Goal: Information Seeking & Learning: Understand process/instructions

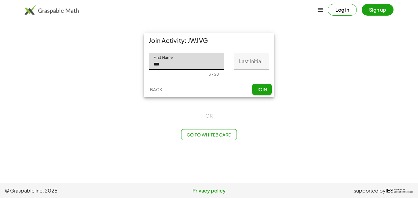
type input "*******"
click at [238, 61] on input "Last Initial" at bounding box center [251, 61] width 35 height 17
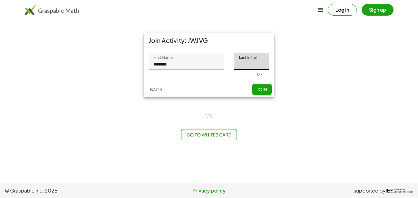
type input "*"
click at [262, 88] on span "Join" at bounding box center [262, 90] width 10 height 6
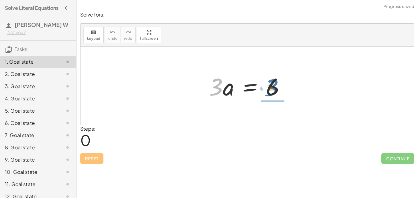
drag, startPoint x: 219, startPoint y: 85, endPoint x: 275, endPoint y: 85, distance: 55.7
click at [275, 85] on div at bounding box center [250, 86] width 88 height 32
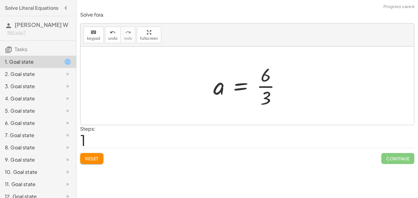
click at [268, 84] on div at bounding box center [249, 85] width 79 height 47
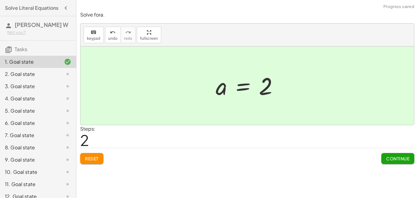
click at [410, 163] on button "Continue" at bounding box center [398, 158] width 33 height 11
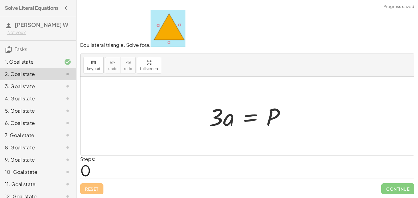
click at [216, 120] on div at bounding box center [249, 116] width 87 height 32
drag, startPoint x: 217, startPoint y: 122, endPoint x: 266, endPoint y: 130, distance: 50.3
click at [266, 130] on div at bounding box center [249, 116] width 87 height 32
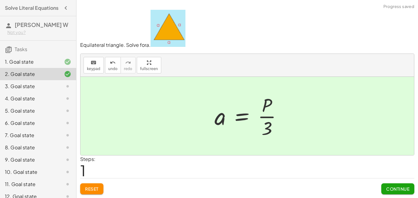
click at [277, 134] on div at bounding box center [251, 115] width 79 height 47
click at [404, 193] on button "Continue" at bounding box center [398, 188] width 33 height 11
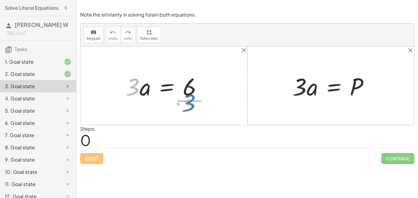
drag, startPoint x: 136, startPoint y: 85, endPoint x: 192, endPoint y: 103, distance: 58.7
click at [192, 103] on div "· 3 · 3 · a = 6 · 3 · a = P" at bounding box center [248, 86] width 334 height 78
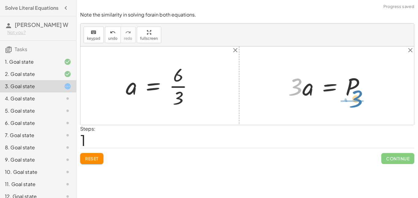
drag, startPoint x: 291, startPoint y: 91, endPoint x: 351, endPoint y: 104, distance: 61.5
click at [351, 104] on div "· 3 · a = 6 · 3 a = 6 · · 3 · 3 · a = P" at bounding box center [248, 86] width 334 height 78
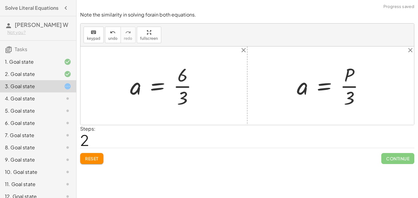
click at [349, 91] on div at bounding box center [333, 85] width 79 height 47
click at [183, 103] on div at bounding box center [166, 85] width 79 height 47
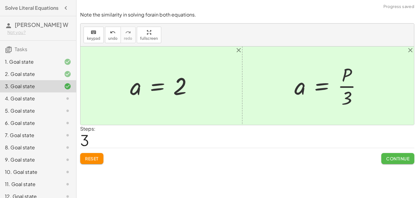
click at [404, 160] on span "Continue" at bounding box center [398, 159] width 23 height 6
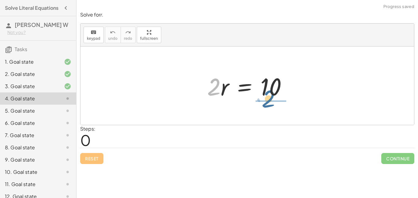
drag, startPoint x: 215, startPoint y: 92, endPoint x: 270, endPoint y: 105, distance: 56.6
click at [270, 105] on div "· 2 · 2 · r = 10" at bounding box center [248, 86] width 334 height 78
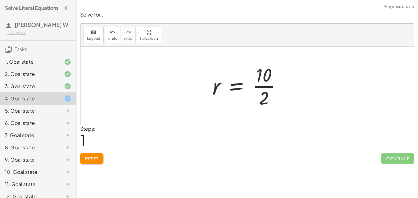
click at [268, 103] on div at bounding box center [249, 85] width 80 height 47
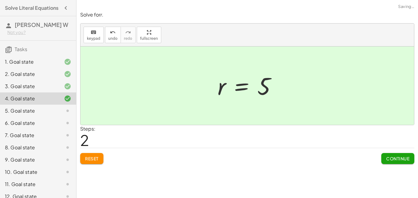
click at [405, 158] on span "Continue" at bounding box center [398, 159] width 23 height 6
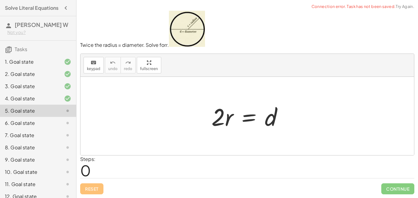
click at [219, 123] on div at bounding box center [250, 116] width 82 height 32
drag, startPoint x: 219, startPoint y: 123, endPoint x: 276, endPoint y: 141, distance: 60.2
click at [276, 141] on div "· 2 · 2 · r = d" at bounding box center [248, 116] width 334 height 78
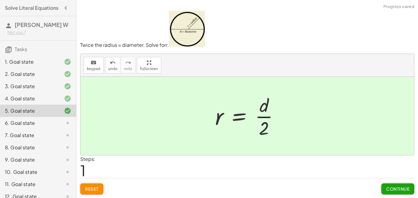
click at [395, 187] on span "Continue" at bounding box center [398, 189] width 23 height 6
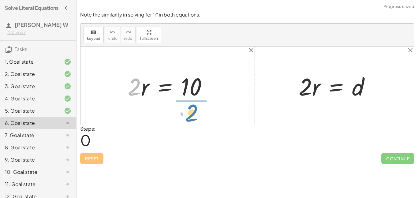
drag, startPoint x: 132, startPoint y: 88, endPoint x: 189, endPoint y: 113, distance: 62.5
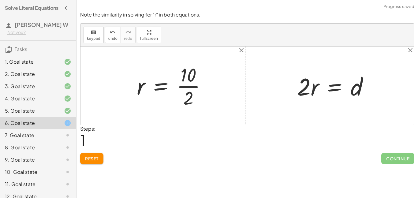
click at [195, 92] on div at bounding box center [174, 85] width 80 height 47
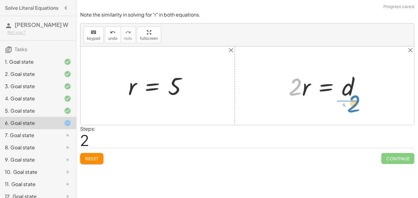
drag, startPoint x: 297, startPoint y: 94, endPoint x: 355, endPoint y: 112, distance: 60.6
click at [355, 112] on div "· 2 · r = 10 r = · 10 · 2 r = 5 · 2 · 2 · r = d" at bounding box center [248, 86] width 334 height 78
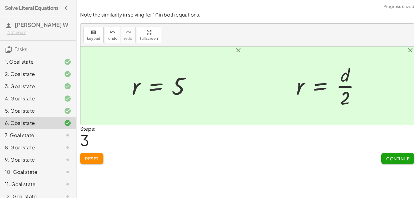
click at [398, 159] on span "Continue" at bounding box center [398, 159] width 23 height 6
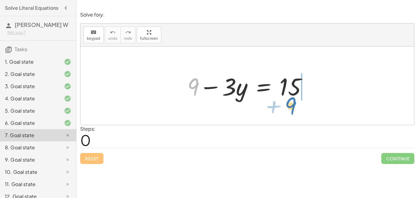
drag, startPoint x: 194, startPoint y: 88, endPoint x: 293, endPoint y: 107, distance: 100.7
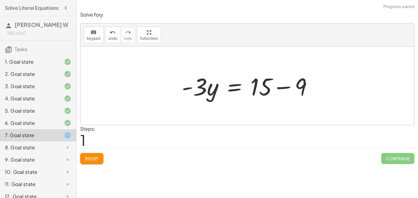
click at [300, 89] on div at bounding box center [250, 86] width 142 height 32
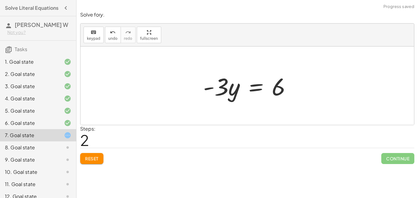
click at [224, 92] on div at bounding box center [249, 86] width 99 height 32
drag, startPoint x: 224, startPoint y: 92, endPoint x: 302, endPoint y: 114, distance: 81.2
click at [302, 114] on div "+ 9 − · 3 · y = 15 · - 3 · y = + 15 − 9 · - 3 · 3 · y = - 6" at bounding box center [248, 86] width 334 height 78
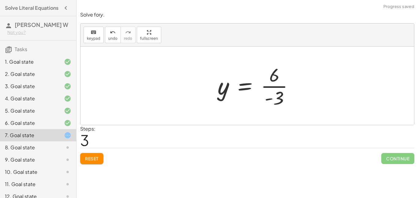
click at [295, 97] on div at bounding box center [248, 86] width 334 height 78
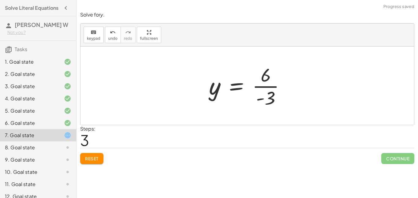
click at [267, 100] on div at bounding box center [249, 85] width 87 height 47
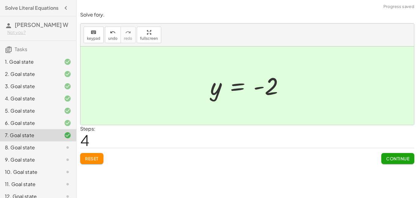
click at [401, 161] on button "Continue" at bounding box center [398, 158] width 33 height 11
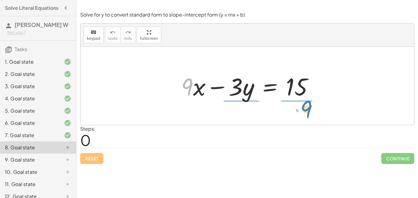
drag, startPoint x: 185, startPoint y: 85, endPoint x: 304, endPoint y: 107, distance: 121.2
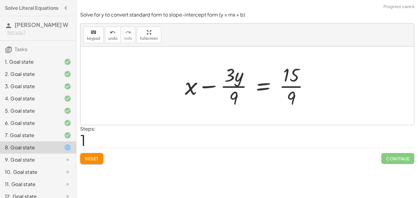
click at [294, 99] on div at bounding box center [249, 85] width 135 height 47
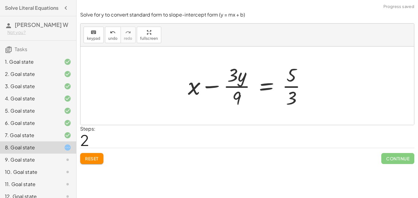
click at [239, 100] on div at bounding box center [250, 85] width 130 height 47
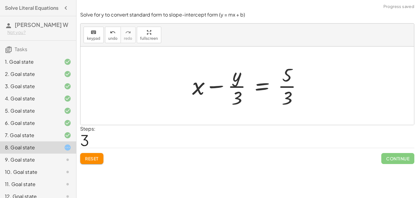
click at [200, 90] on div at bounding box center [249, 85] width 121 height 47
click at [238, 100] on div at bounding box center [249, 85] width 121 height 47
click at [283, 98] on div at bounding box center [249, 85] width 121 height 47
click at [239, 88] on div at bounding box center [249, 85] width 121 height 47
drag, startPoint x: 237, startPoint y: 100, endPoint x: 287, endPoint y: 100, distance: 49.6
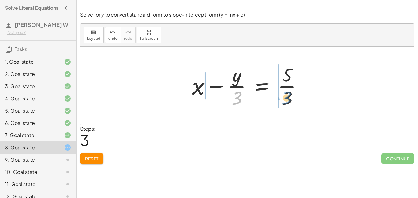
click at [287, 100] on div at bounding box center [249, 85] width 121 height 47
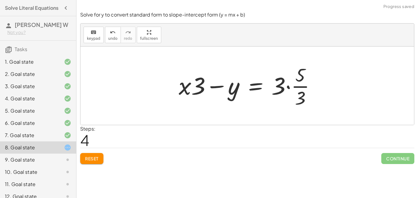
click at [281, 91] on div at bounding box center [250, 85] width 148 height 47
click at [306, 101] on div at bounding box center [250, 85] width 148 height 47
click at [84, 162] on button "Reset" at bounding box center [91, 158] width 23 height 11
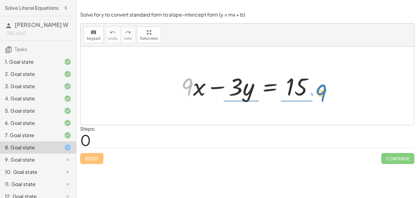
drag, startPoint x: 187, startPoint y: 84, endPoint x: 321, endPoint y: 90, distance: 134.0
click at [321, 90] on div at bounding box center [249, 86] width 143 height 32
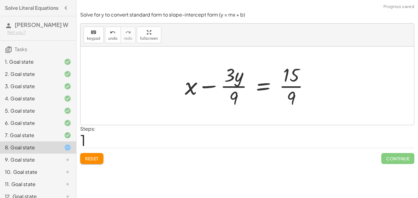
click at [294, 98] on div at bounding box center [249, 85] width 135 height 47
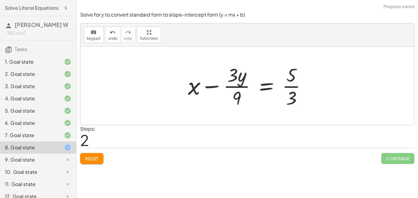
click at [234, 99] on div at bounding box center [250, 85] width 130 height 47
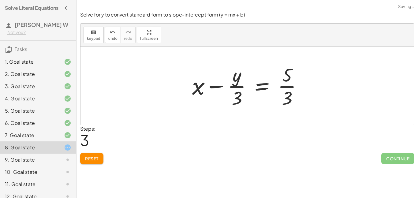
click at [199, 92] on div at bounding box center [249, 85] width 121 height 47
drag, startPoint x: 199, startPoint y: 92, endPoint x: 287, endPoint y: 111, distance: 90.0
click at [287, 111] on div "+ · 9 · x − · 3 · y = 15 + x − · 3 · y · 9 = · 15 · 9 + x − · 3 · y · 9 = · 5 ·…" at bounding box center [248, 86] width 334 height 78
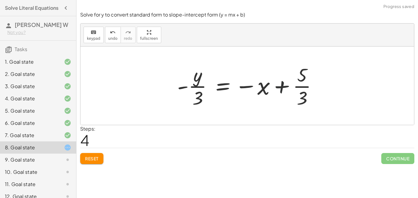
click at [281, 92] on div at bounding box center [249, 85] width 151 height 47
click at [96, 163] on button "Reset" at bounding box center [91, 158] width 23 height 11
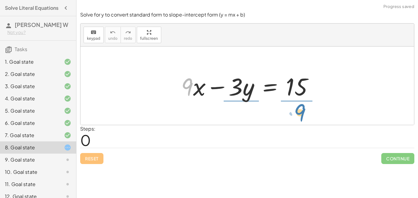
drag, startPoint x: 188, startPoint y: 83, endPoint x: 301, endPoint y: 109, distance: 115.6
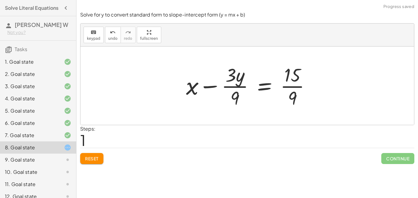
click at [299, 101] on div at bounding box center [250, 85] width 135 height 47
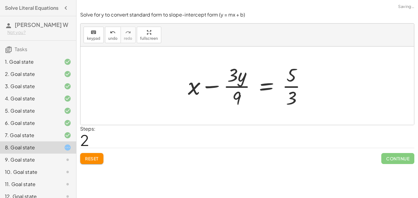
click at [238, 100] on div at bounding box center [250, 85] width 130 height 47
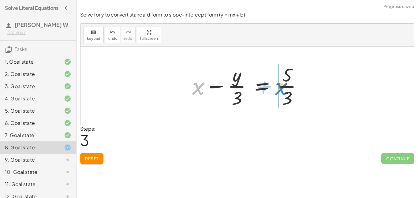
drag, startPoint x: 197, startPoint y: 91, endPoint x: 280, endPoint y: 91, distance: 83.0
click at [280, 91] on div at bounding box center [249, 85] width 121 height 47
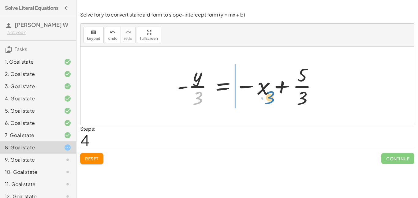
drag, startPoint x: 199, startPoint y: 98, endPoint x: 271, endPoint y: 97, distance: 72.0
click at [271, 97] on div at bounding box center [249, 85] width 151 height 47
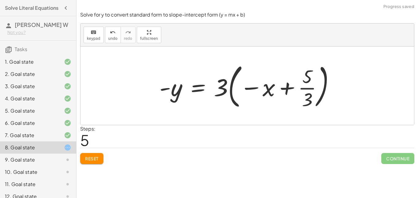
click at [311, 98] on div at bounding box center [250, 85] width 187 height 51
click at [311, 100] on div at bounding box center [250, 85] width 187 height 51
click at [266, 97] on div at bounding box center [250, 85] width 187 height 51
click at [221, 91] on div at bounding box center [250, 85] width 187 height 51
drag, startPoint x: 220, startPoint y: 90, endPoint x: 266, endPoint y: 91, distance: 46.0
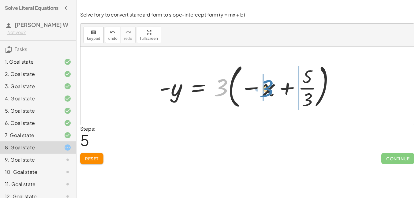
click at [266, 91] on div at bounding box center [250, 85] width 187 height 51
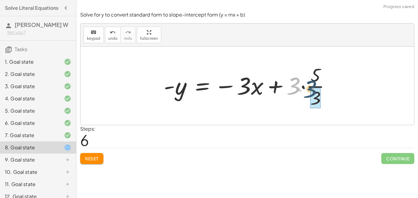
drag, startPoint x: 294, startPoint y: 84, endPoint x: 313, endPoint y: 88, distance: 19.1
click at [313, 88] on div at bounding box center [250, 85] width 178 height 47
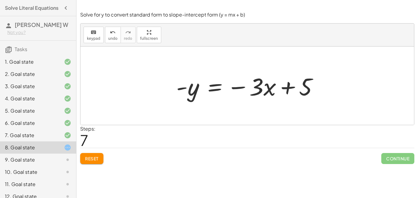
click at [264, 93] on div at bounding box center [249, 86] width 153 height 32
click at [262, 92] on div at bounding box center [249, 86] width 153 height 32
click at [307, 82] on div at bounding box center [249, 86] width 153 height 32
click at [266, 90] on div at bounding box center [249, 86] width 153 height 32
drag, startPoint x: 307, startPoint y: 85, endPoint x: 253, endPoint y: 99, distance: 55.5
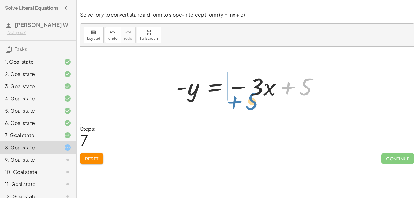
click at [253, 99] on div at bounding box center [249, 86] width 153 height 32
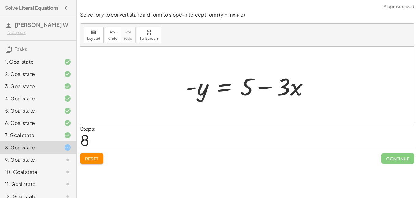
click at [97, 158] on span "Reset" at bounding box center [91, 159] width 13 height 6
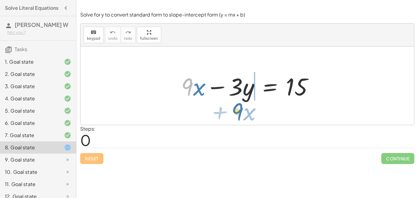
drag, startPoint x: 189, startPoint y: 89, endPoint x: 239, endPoint y: 112, distance: 55.8
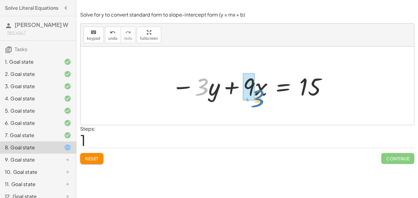
drag, startPoint x: 206, startPoint y: 84, endPoint x: 260, endPoint y: 95, distance: 55.2
click at [260, 95] on div at bounding box center [250, 86] width 162 height 32
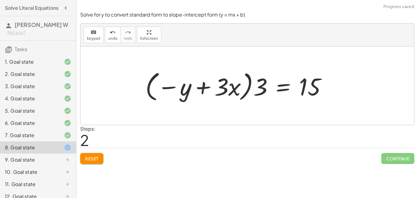
click at [213, 89] on div at bounding box center [238, 85] width 192 height 35
click at [0, 0] on div "Solve for y to convert standard form to slope-intercept form (y = mx + b) keybo…" at bounding box center [0, 0] width 0 height 0
click at [99, 160] on span "Reset" at bounding box center [91, 159] width 13 height 6
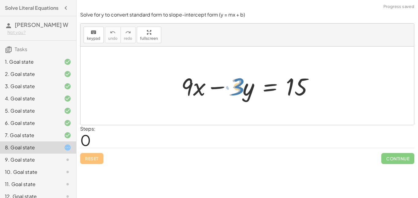
drag, startPoint x: 239, startPoint y: 91, endPoint x: 243, endPoint y: 91, distance: 3.4
click at [243, 91] on div at bounding box center [249, 86] width 143 height 32
drag, startPoint x: 203, startPoint y: 88, endPoint x: 272, endPoint y: 94, distance: 69.9
click at [272, 94] on div at bounding box center [249, 86] width 143 height 32
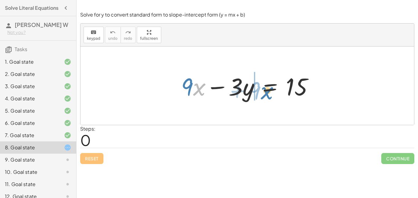
drag, startPoint x: 195, startPoint y: 89, endPoint x: 262, endPoint y: 92, distance: 67.4
click at [262, 92] on div at bounding box center [249, 86] width 143 height 32
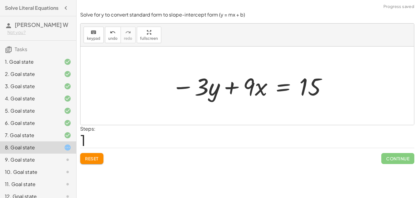
click at [201, 89] on div at bounding box center [250, 86] width 162 height 32
drag, startPoint x: 201, startPoint y: 89, endPoint x: 318, endPoint y: 113, distance: 119.4
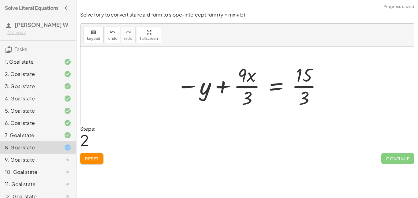
click at [304, 97] on div at bounding box center [250, 85] width 152 height 47
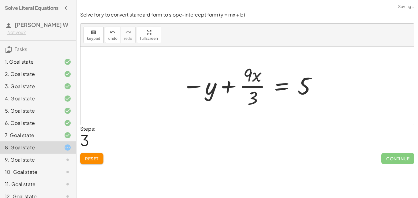
click at [251, 101] on div at bounding box center [249, 85] width 141 height 47
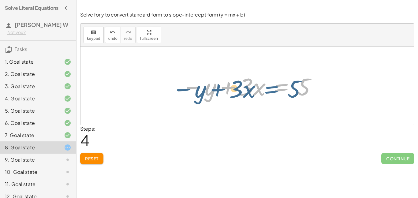
drag, startPoint x: 288, startPoint y: 89, endPoint x: 277, endPoint y: 92, distance: 10.3
click at [277, 92] on div at bounding box center [249, 86] width 141 height 32
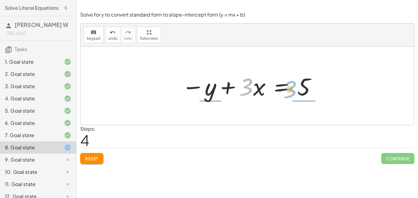
drag, startPoint x: 245, startPoint y: 92, endPoint x: 290, endPoint y: 94, distance: 45.4
click at [290, 94] on div at bounding box center [249, 86] width 141 height 32
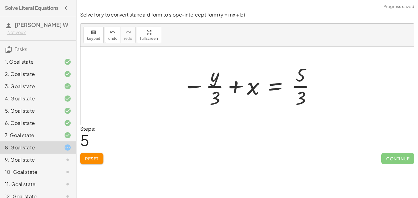
click at [302, 100] on div at bounding box center [250, 85] width 140 height 47
click at [300, 94] on div at bounding box center [250, 85] width 140 height 47
click at [212, 99] on div at bounding box center [250, 85] width 140 height 47
click at [93, 157] on span "Reset" at bounding box center [91, 159] width 13 height 6
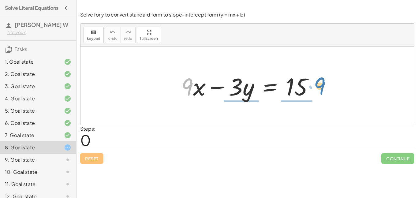
drag, startPoint x: 193, startPoint y: 89, endPoint x: 327, endPoint y: 89, distance: 133.8
click at [327, 89] on div "· 9 + · x + · 9 · x − · 3 · y = 15" at bounding box center [248, 86] width 334 height 78
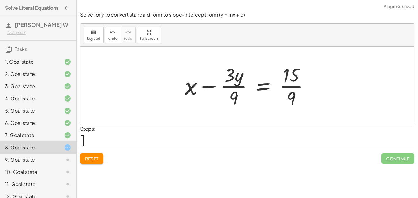
click at [101, 159] on button "Reset" at bounding box center [91, 158] width 23 height 11
